Goal: Transaction & Acquisition: Purchase product/service

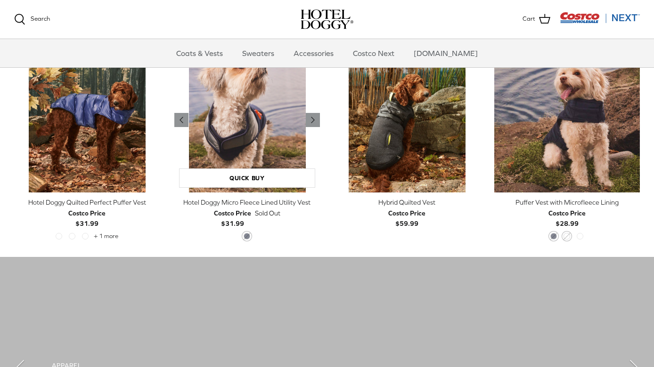
scroll to position [474, 0]
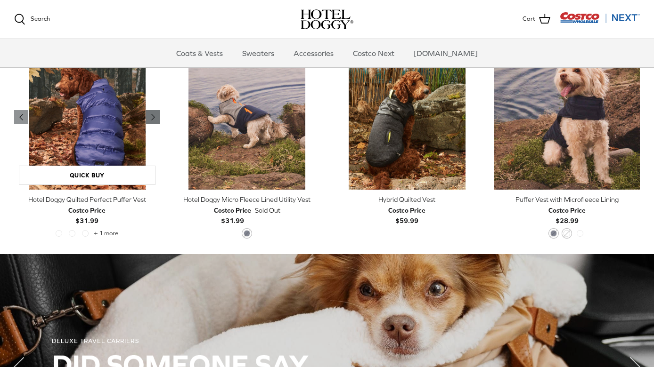
click at [154, 121] on icon "Right" at bounding box center [152, 117] width 11 height 11
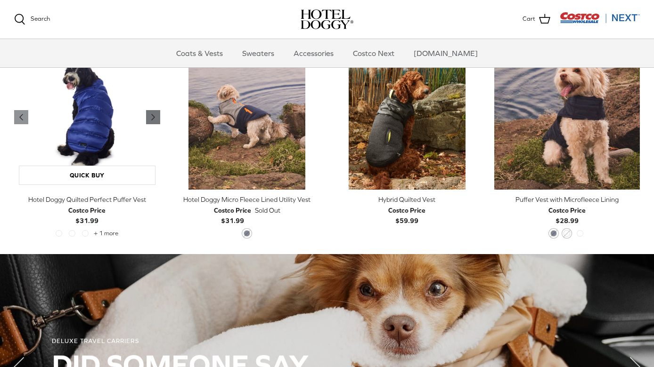
click at [153, 121] on icon "Right" at bounding box center [152, 117] width 11 height 11
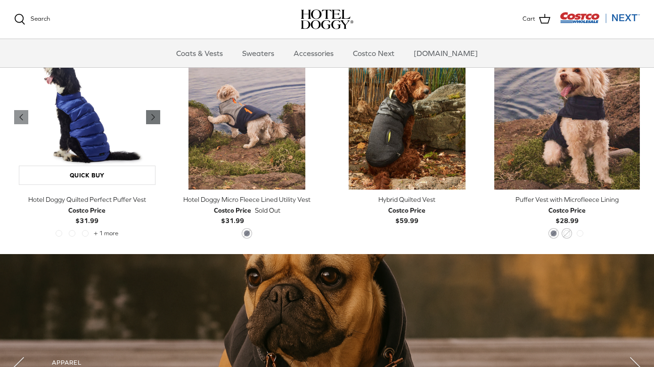
click at [153, 121] on icon "Right" at bounding box center [152, 117] width 11 height 11
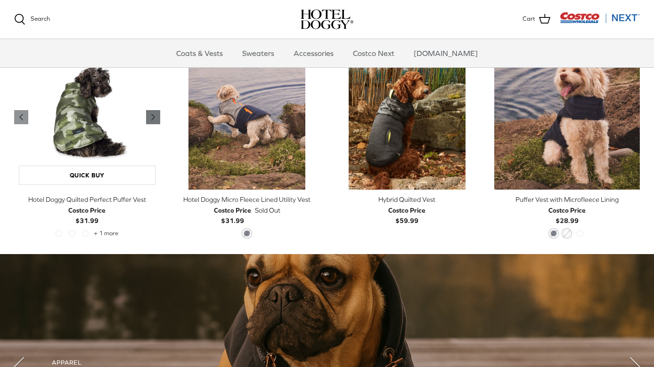
click at [153, 121] on icon "Right" at bounding box center [152, 117] width 11 height 11
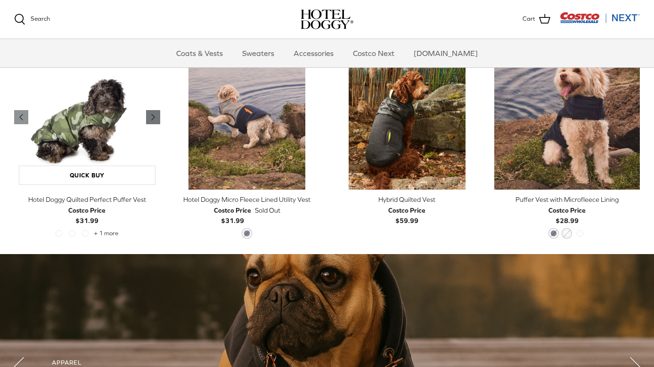
click at [153, 121] on icon "Right" at bounding box center [152, 117] width 11 height 11
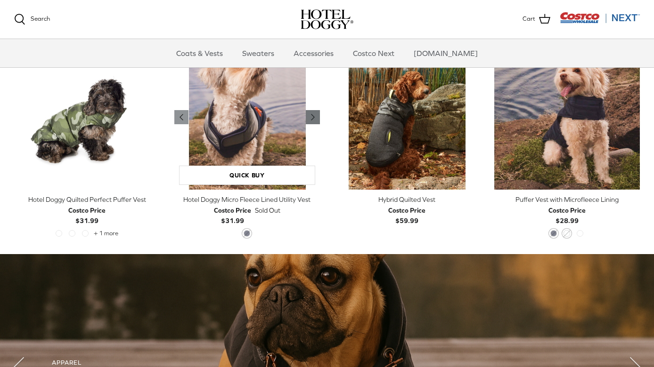
click at [314, 120] on icon "Right" at bounding box center [312, 117] width 11 height 11
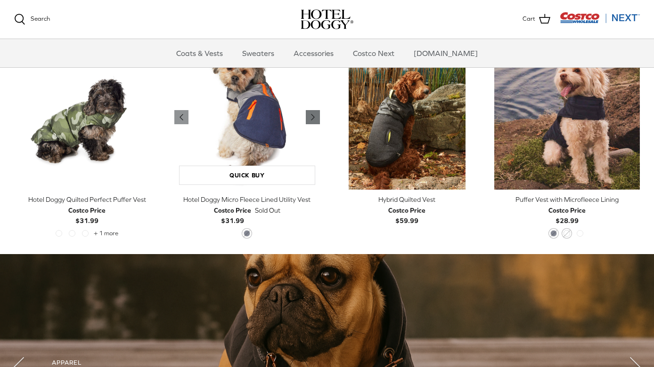
click at [314, 120] on icon "Right" at bounding box center [312, 117] width 11 height 11
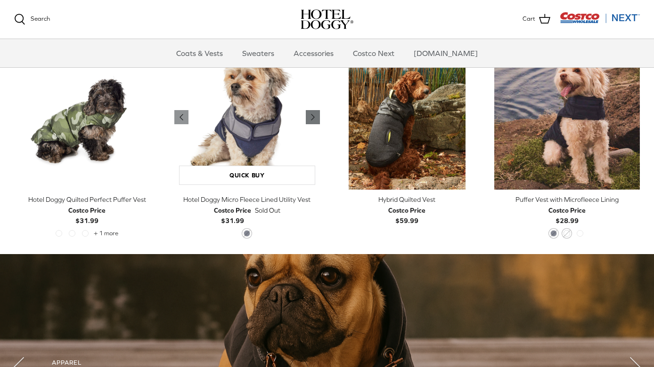
click at [315, 120] on icon "Right" at bounding box center [312, 117] width 11 height 11
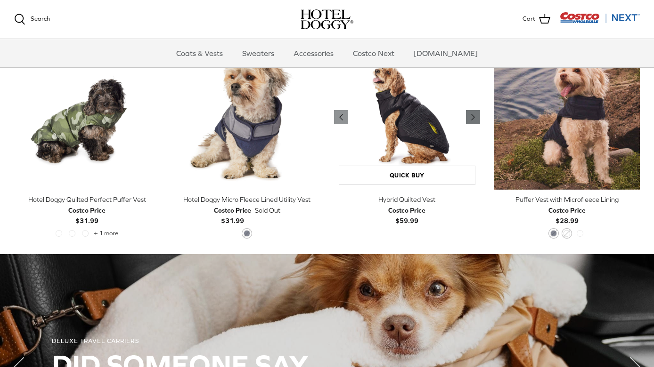
click at [476, 116] on icon "Right" at bounding box center [472, 117] width 11 height 11
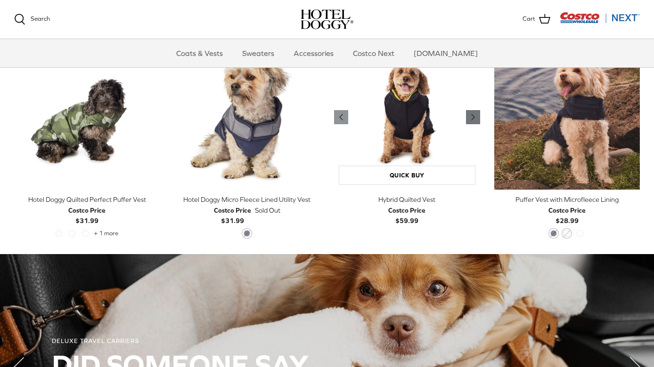
click at [476, 116] on icon "Right" at bounding box center [472, 117] width 11 height 11
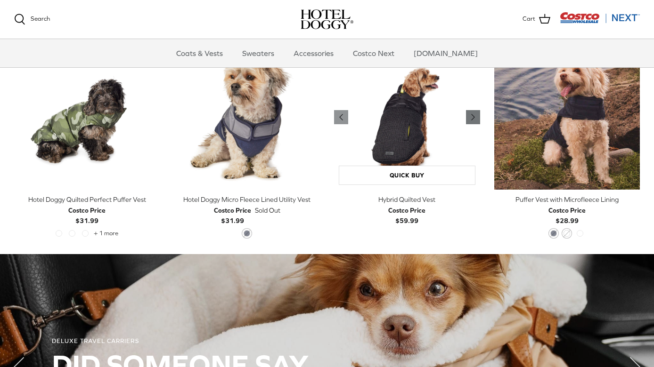
click at [476, 116] on icon "Right" at bounding box center [472, 117] width 11 height 11
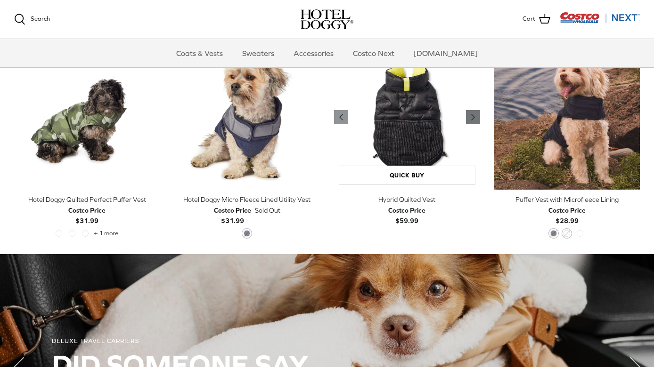
click at [476, 116] on icon "Right" at bounding box center [472, 117] width 11 height 11
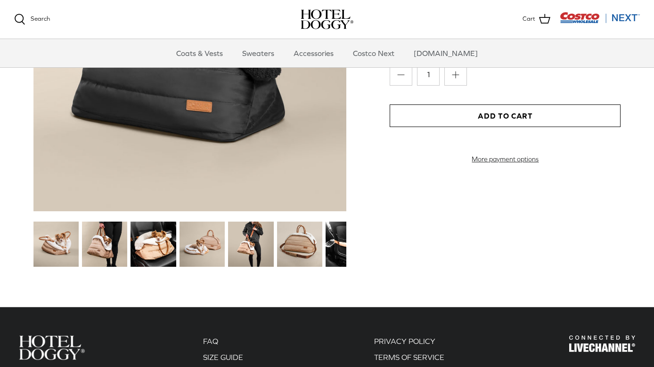
scroll to position [1043, 0]
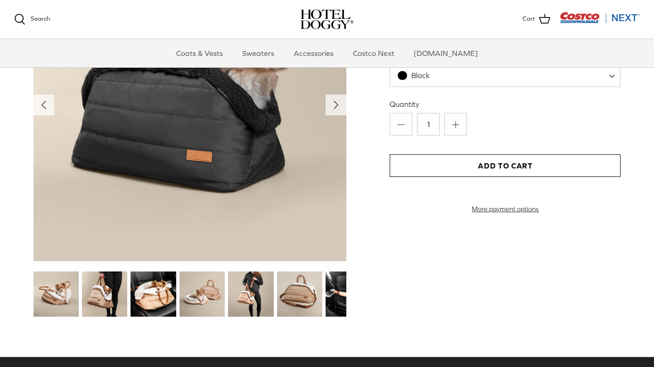
click at [292, 294] on img at bounding box center [299, 294] width 45 height 45
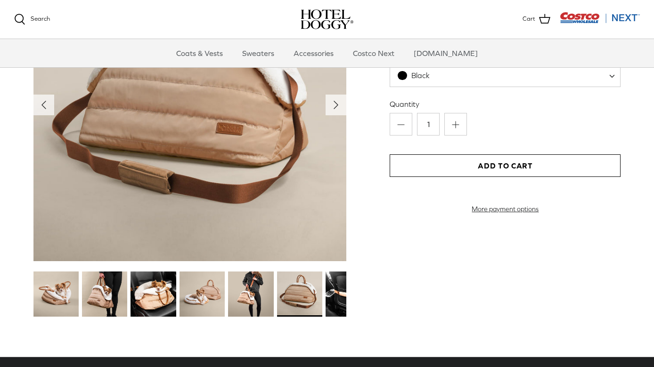
click at [241, 291] on img at bounding box center [250, 294] width 45 height 45
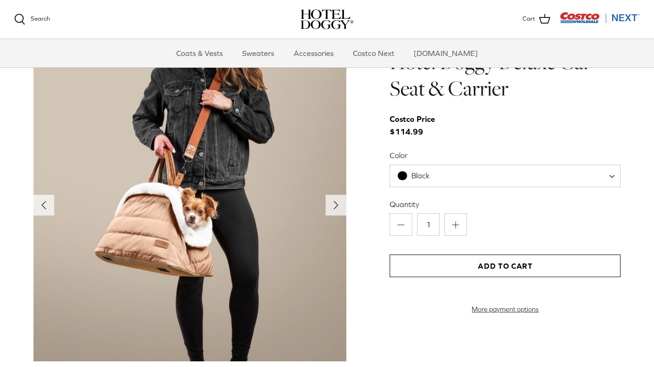
scroll to position [983, 0]
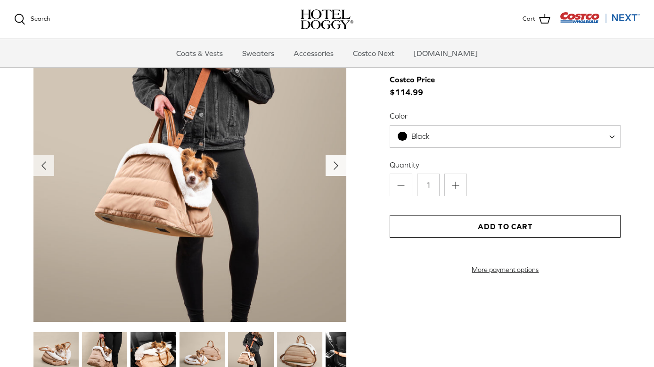
click at [332, 169] on icon "Right" at bounding box center [335, 165] width 15 height 15
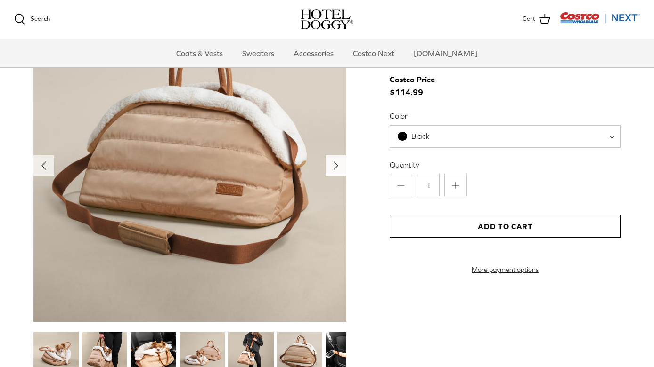
click at [332, 169] on icon "Right" at bounding box center [335, 165] width 15 height 15
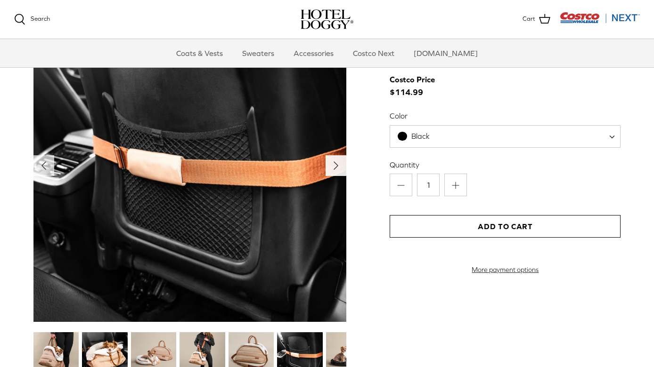
click at [332, 169] on icon "Right" at bounding box center [335, 165] width 15 height 15
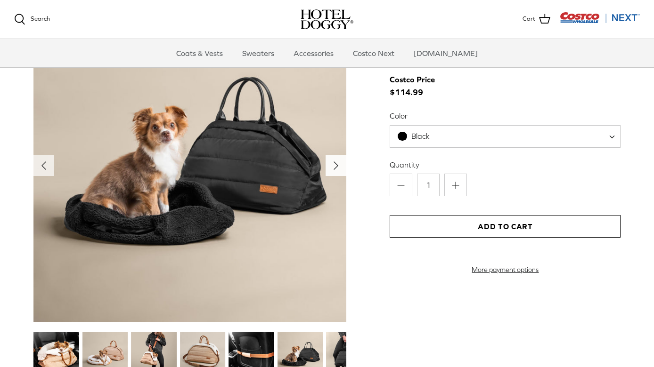
click at [332, 169] on icon "Right" at bounding box center [335, 165] width 15 height 15
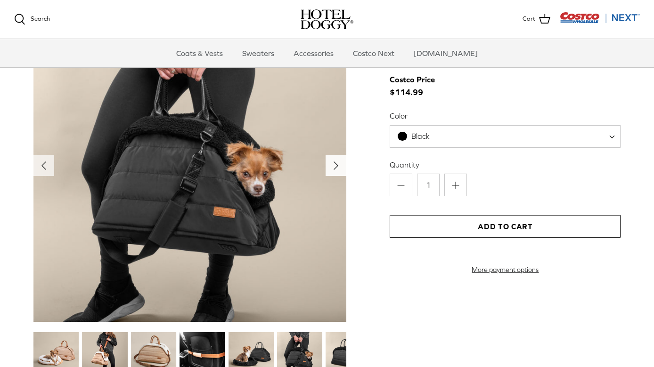
click at [332, 169] on icon "Right" at bounding box center [335, 165] width 15 height 15
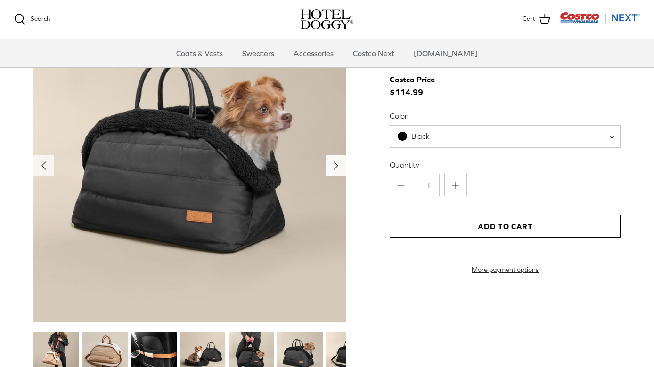
click at [332, 169] on icon "Right" at bounding box center [335, 165] width 15 height 15
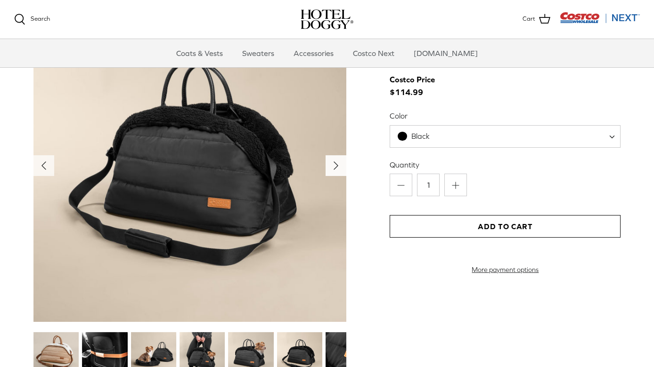
click at [333, 169] on icon "Right" at bounding box center [335, 165] width 15 height 15
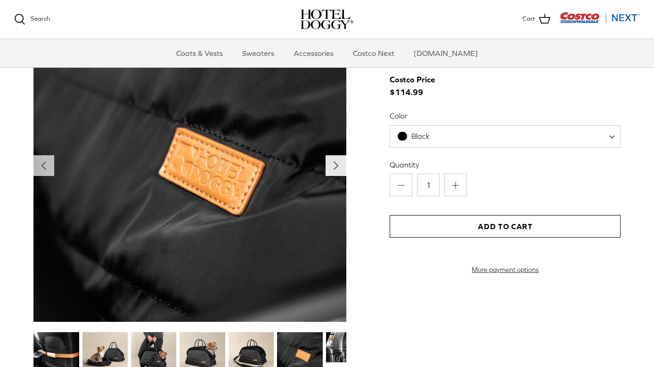
click at [333, 169] on icon "Right" at bounding box center [335, 165] width 15 height 15
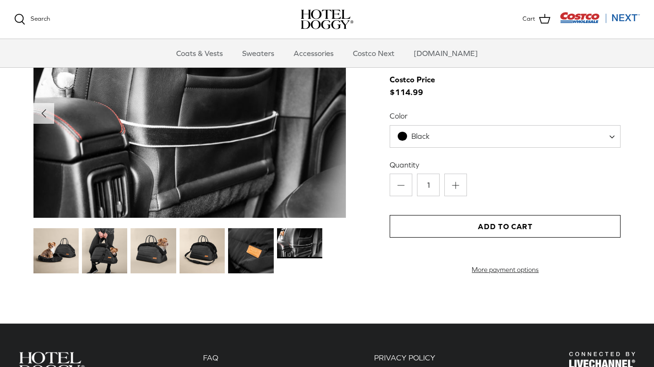
click at [333, 169] on img at bounding box center [189, 113] width 313 height 209
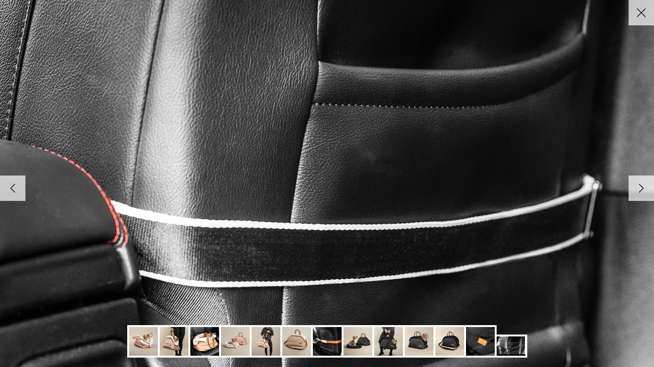
click at [333, 169] on img at bounding box center [327, 184] width 965 height 644
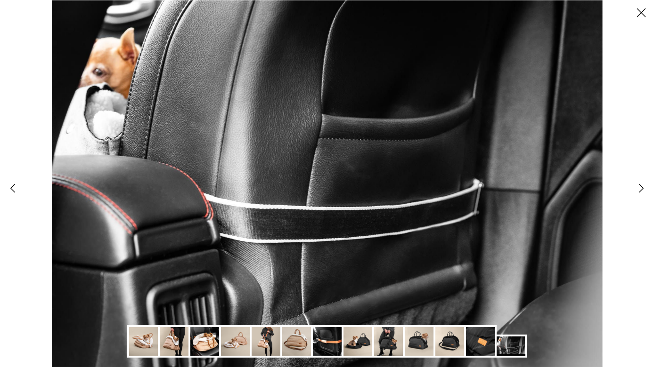
click at [333, 169] on img at bounding box center [327, 183] width 551 height 367
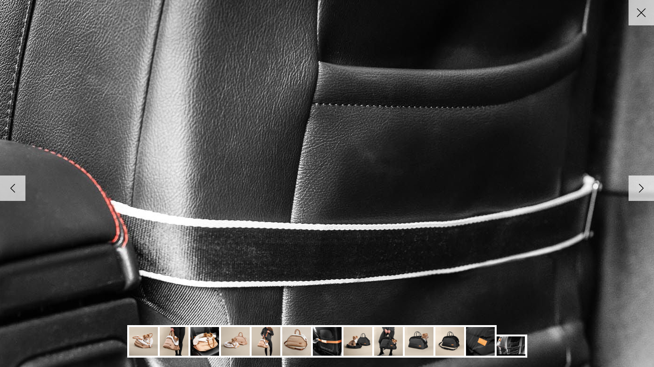
click at [333, 169] on img at bounding box center [327, 184] width 965 height 644
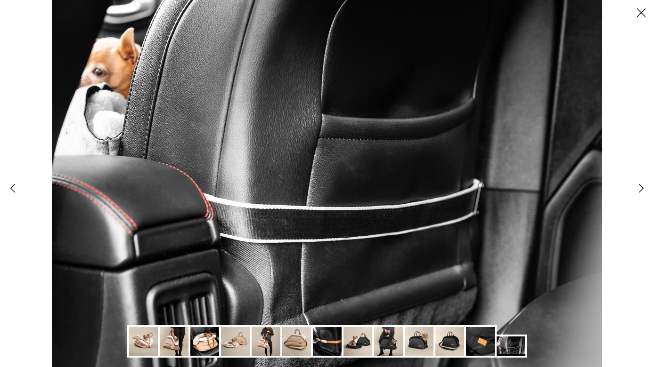
click at [640, 20] on icon "Close" at bounding box center [641, 13] width 16 height 16
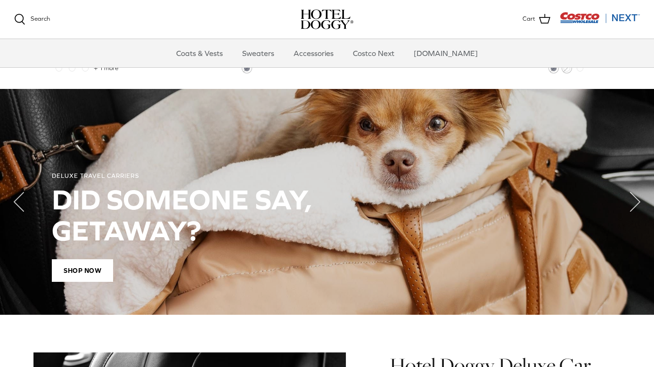
scroll to position [634, 0]
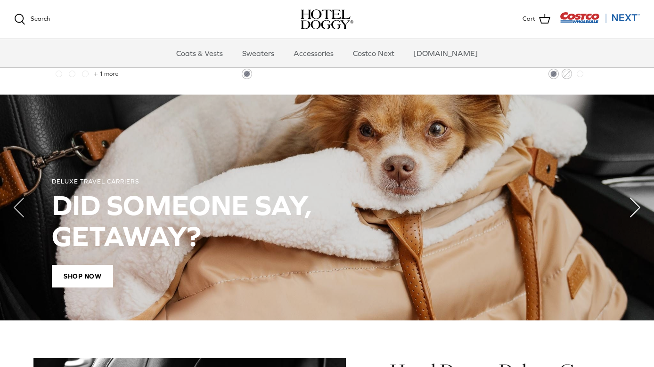
click at [635, 211] on polyline "Next" at bounding box center [634, 207] width 9 height 19
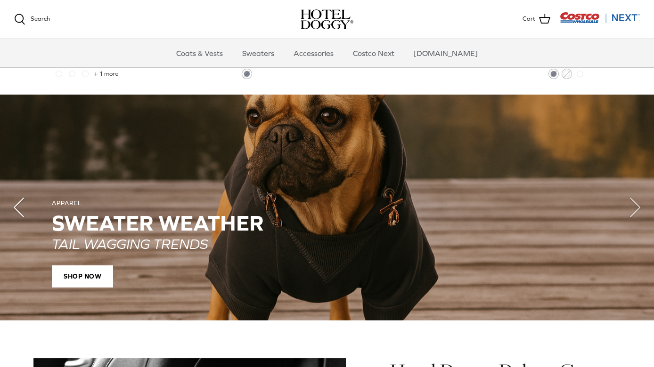
click at [18, 203] on polyline "Previous" at bounding box center [18, 207] width 9 height 19
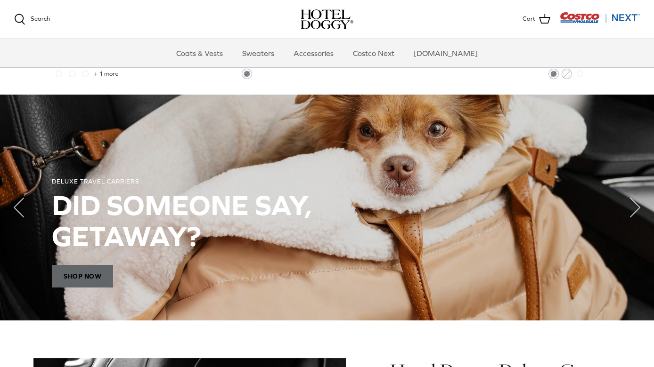
click at [91, 272] on span "Shop Now" at bounding box center [82, 276] width 61 height 23
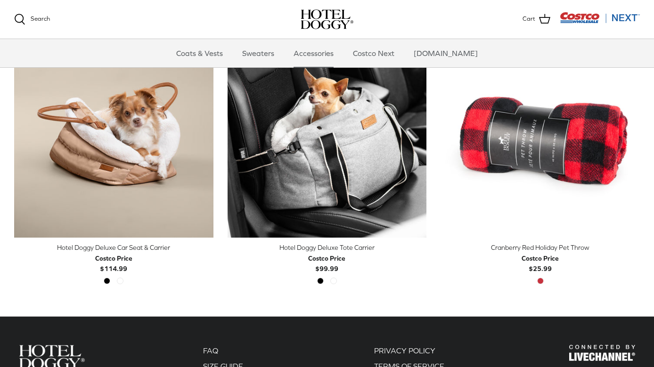
scroll to position [211, 0]
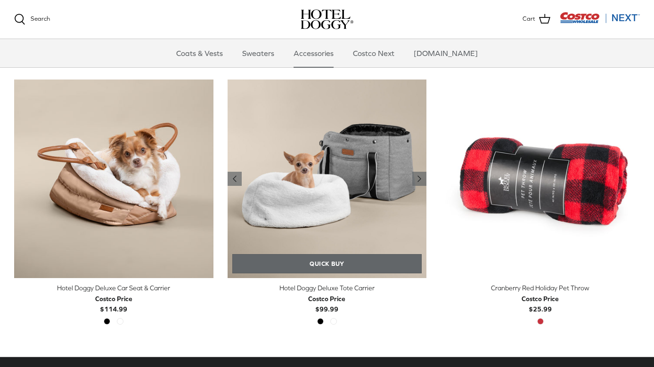
click at [334, 266] on link "Quick buy" at bounding box center [327, 263] width 190 height 19
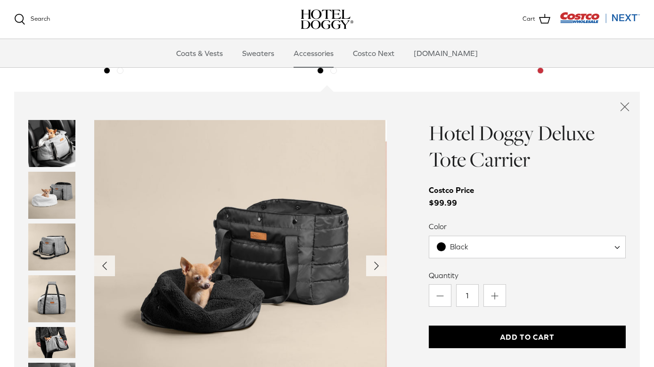
scroll to position [471, 0]
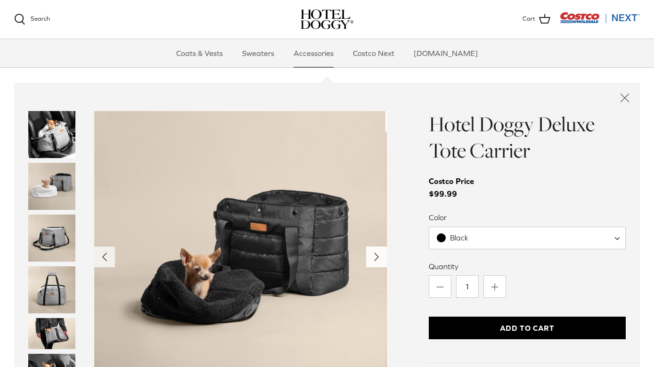
click at [380, 260] on icon "Right" at bounding box center [376, 257] width 15 height 15
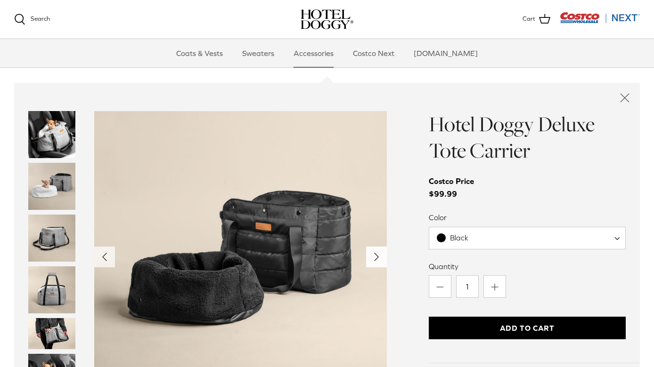
click at [380, 260] on icon "Right" at bounding box center [376, 257] width 15 height 15
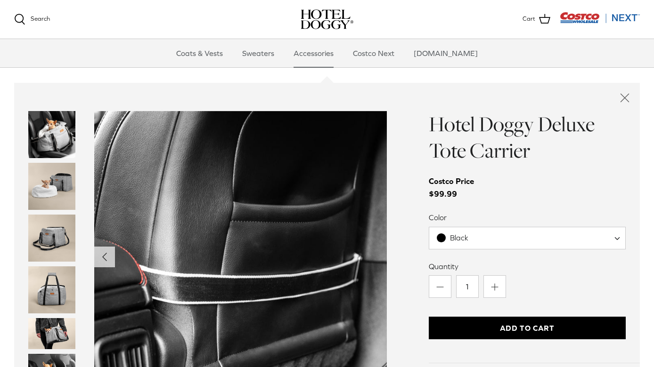
click at [380, 260] on img "Show Gallery" at bounding box center [240, 257] width 293 height 293
